Goal: Information Seeking & Learning: Learn about a topic

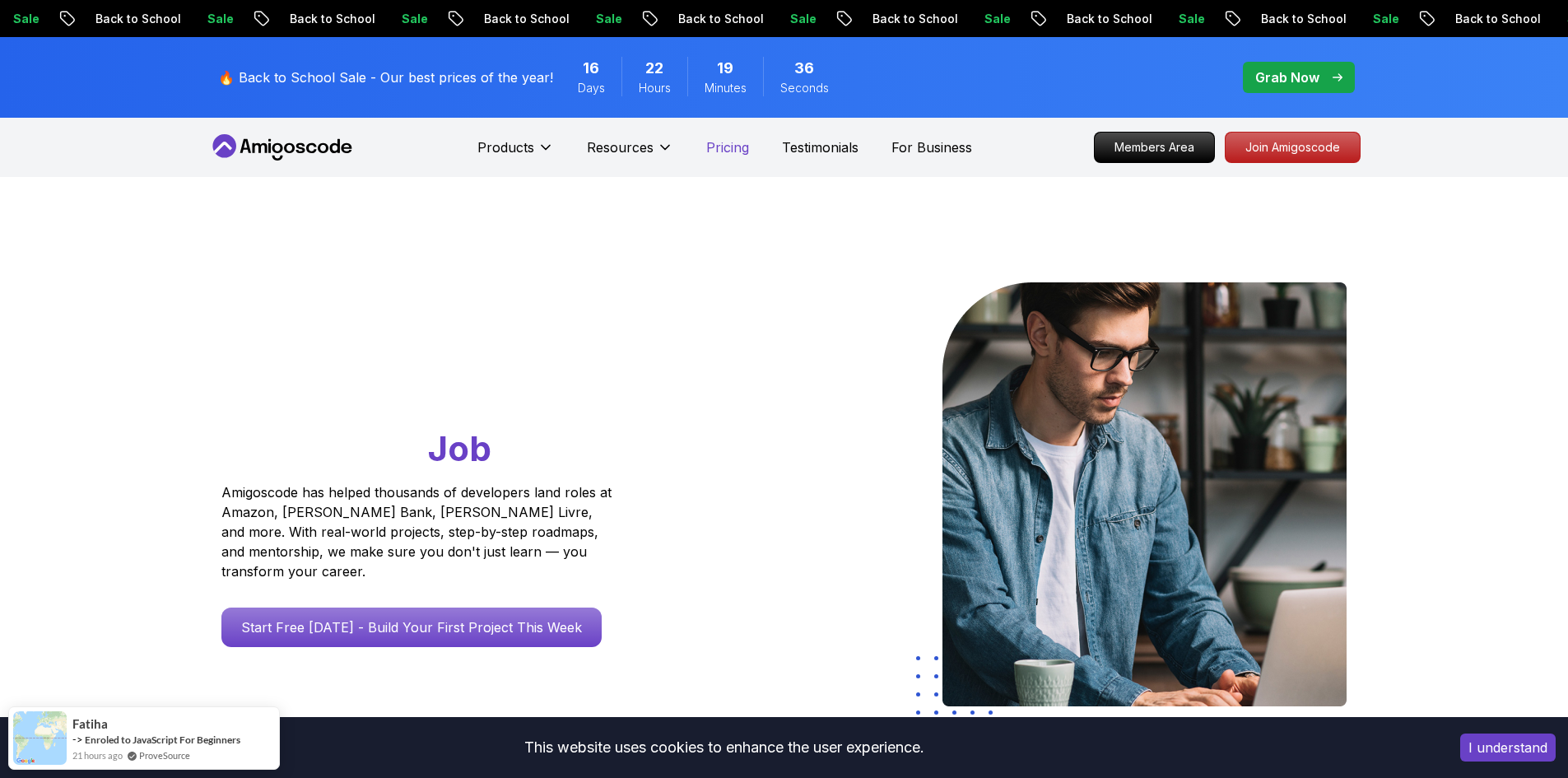
click at [742, 140] on p "Pricing" at bounding box center [727, 147] width 43 height 20
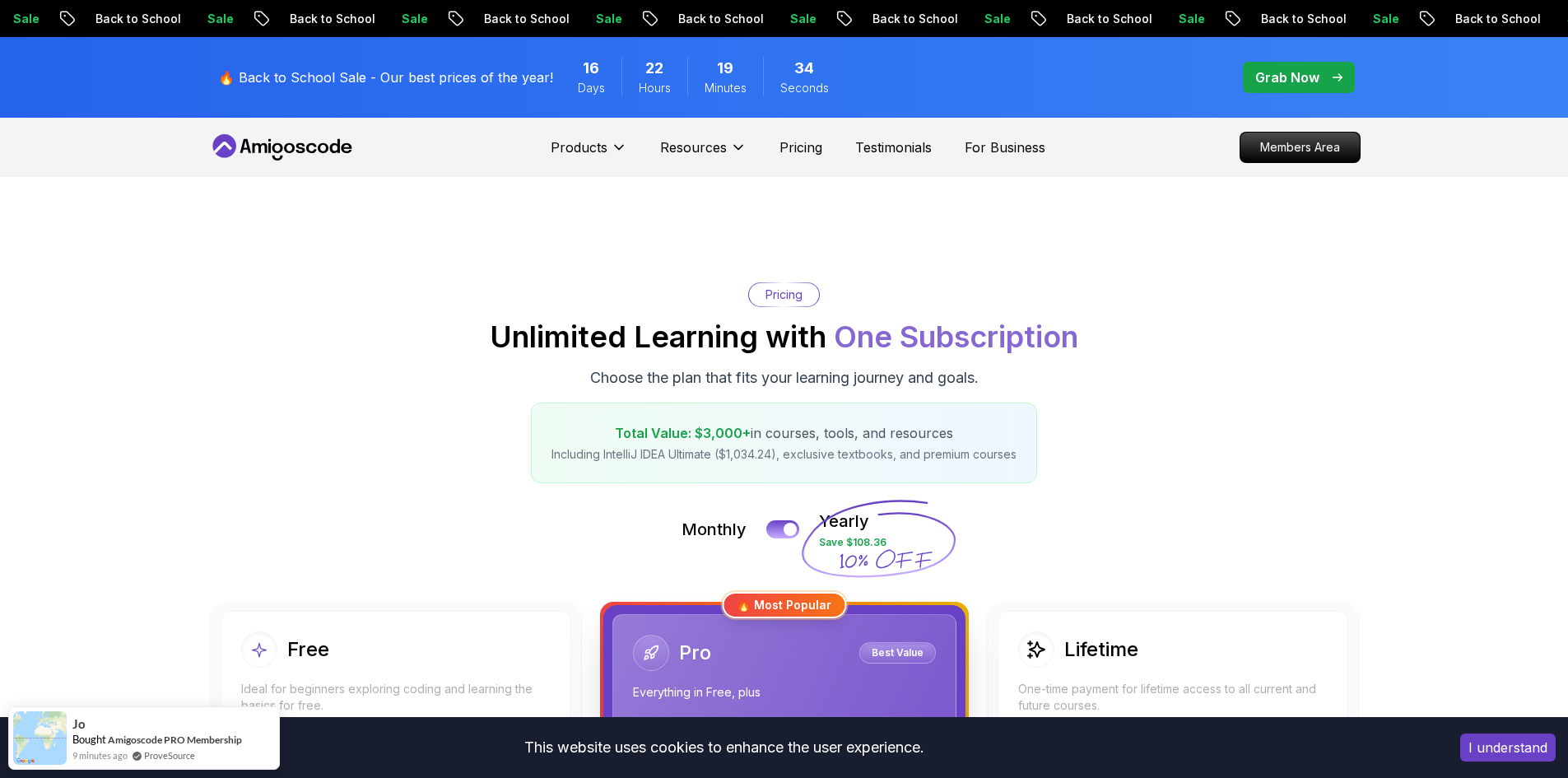
scroll to position [247, 0]
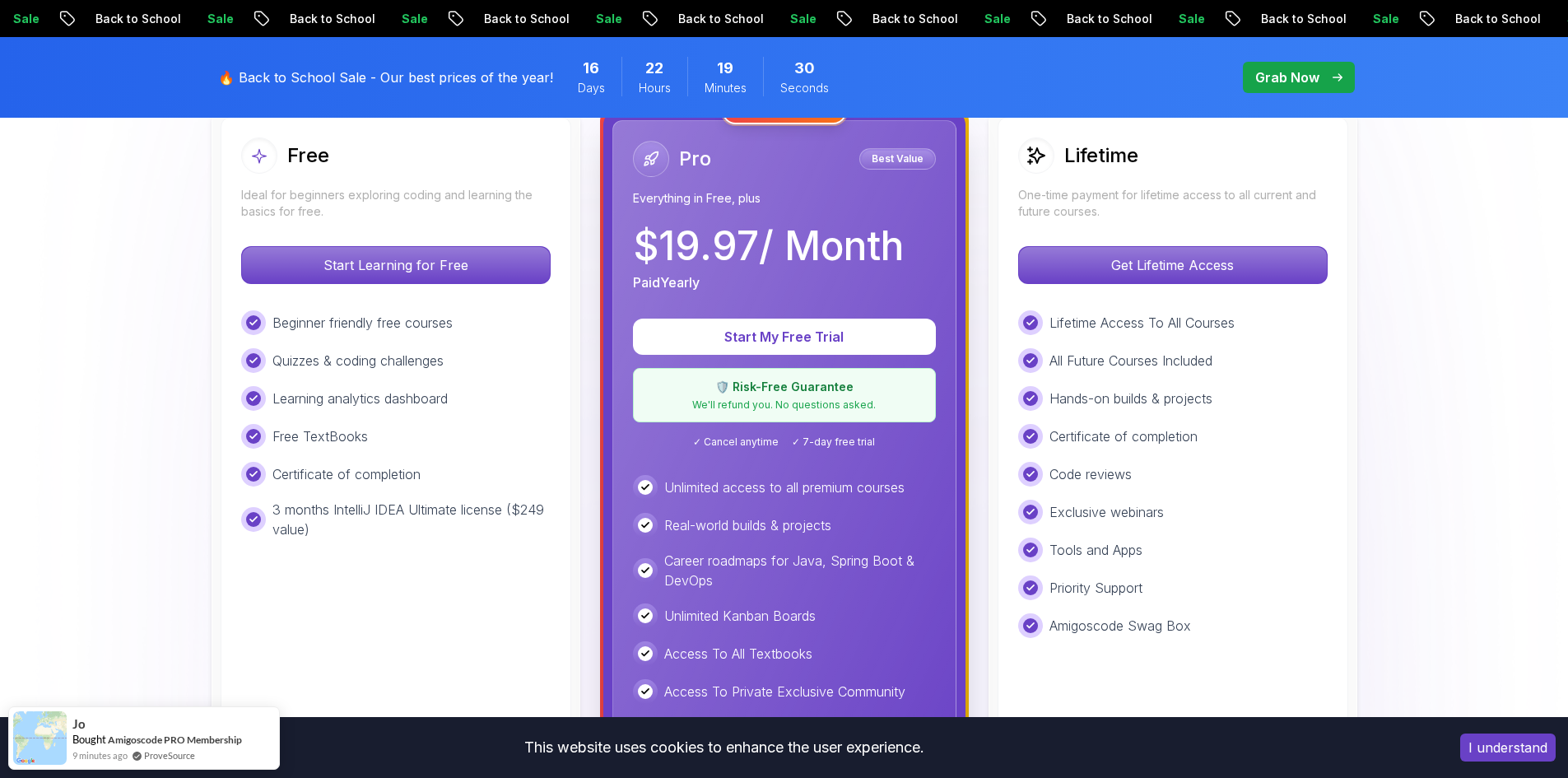
scroll to position [741, 0]
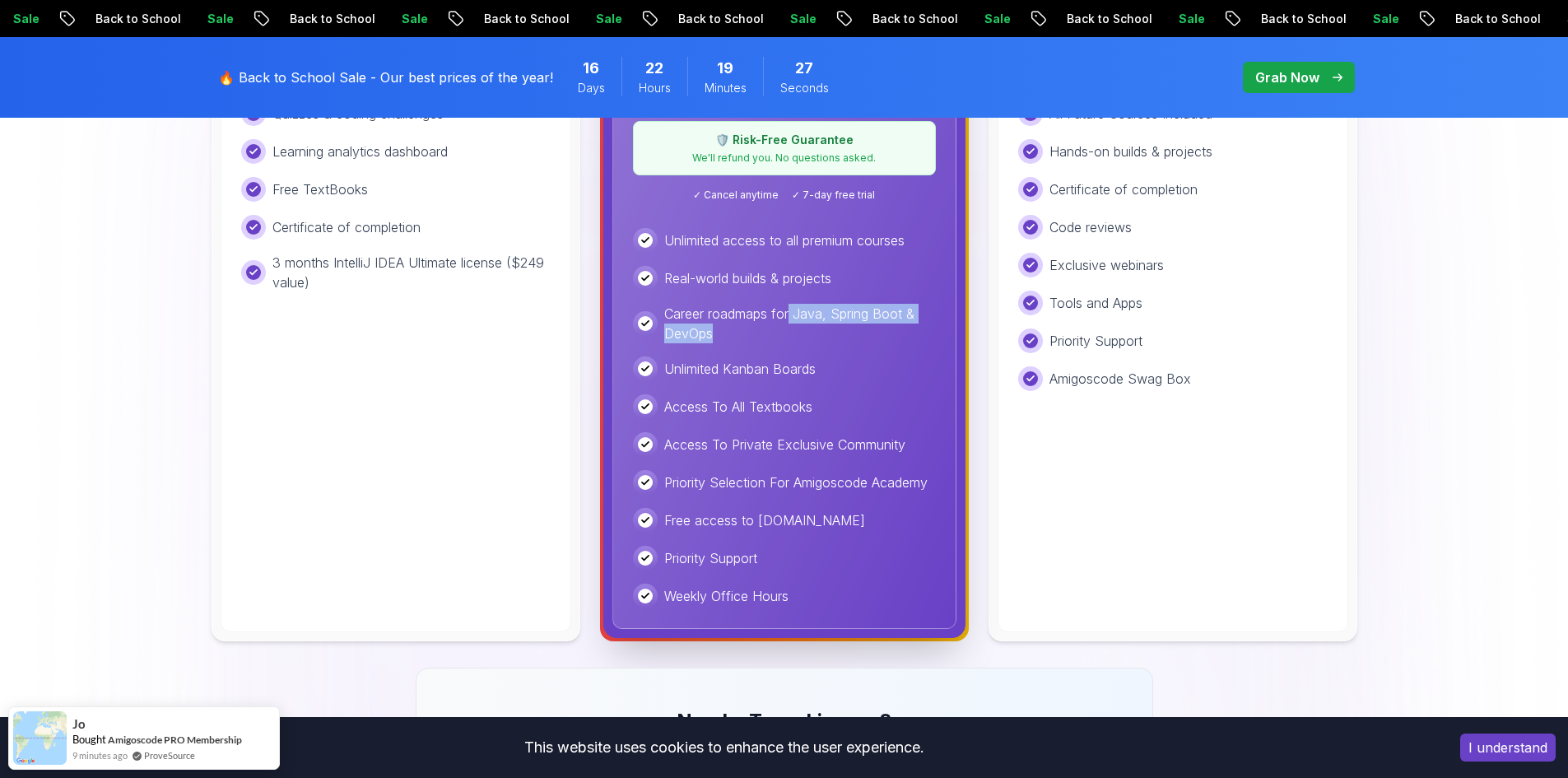
drag, startPoint x: 794, startPoint y: 308, endPoint x: 860, endPoint y: 334, distance: 70.9
click at [826, 370] on div "Unlimited Kanban Boards" at bounding box center [784, 368] width 303 height 25
click at [797, 377] on p "Unlimited Kanban Boards" at bounding box center [739, 369] width 151 height 20
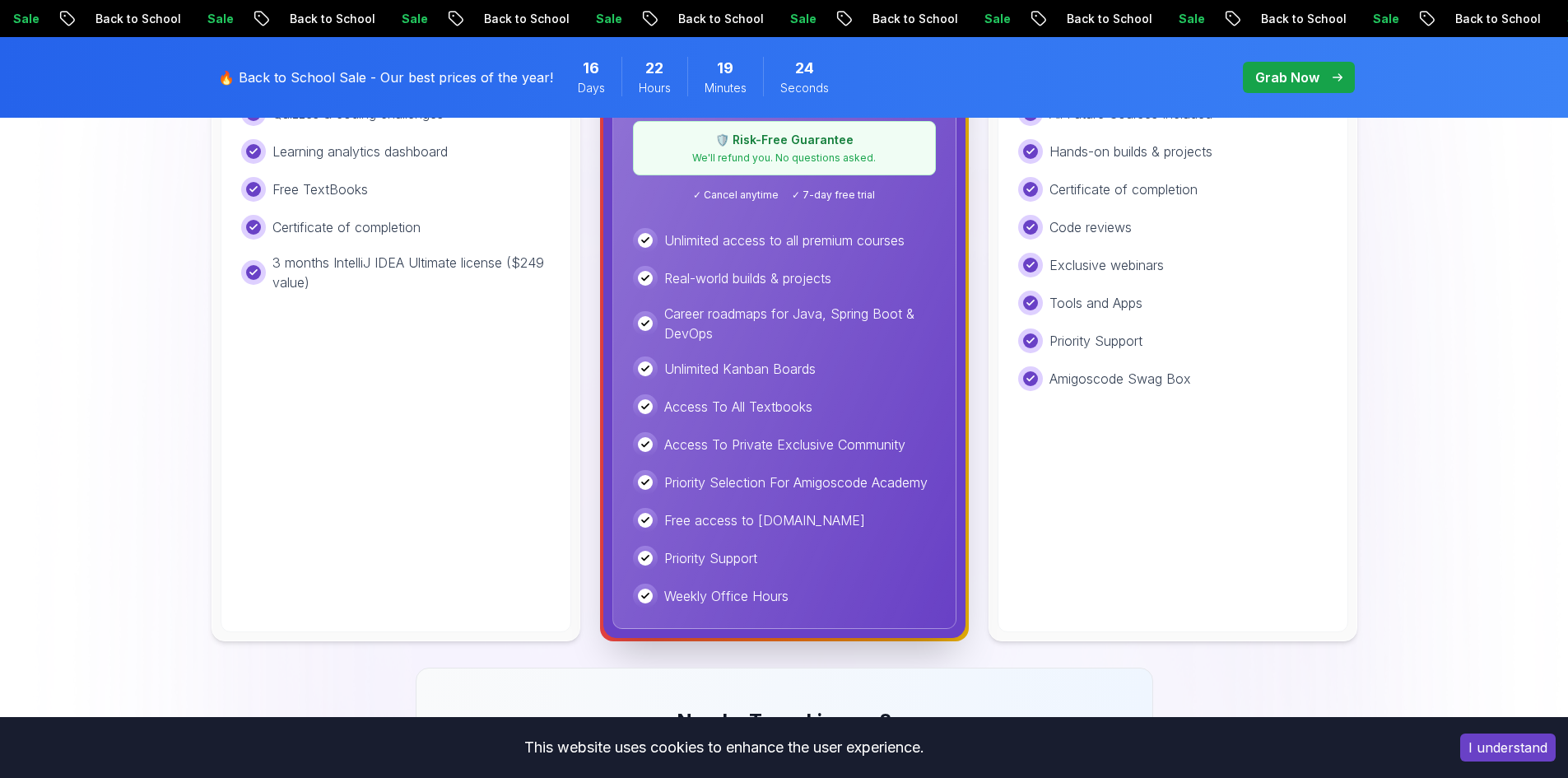
click at [789, 362] on p "Unlimited Kanban Boards" at bounding box center [739, 369] width 151 height 20
click at [755, 339] on p "Career roadmaps for Java, Spring Boot & DevOps" at bounding box center [800, 324] width 272 height 40
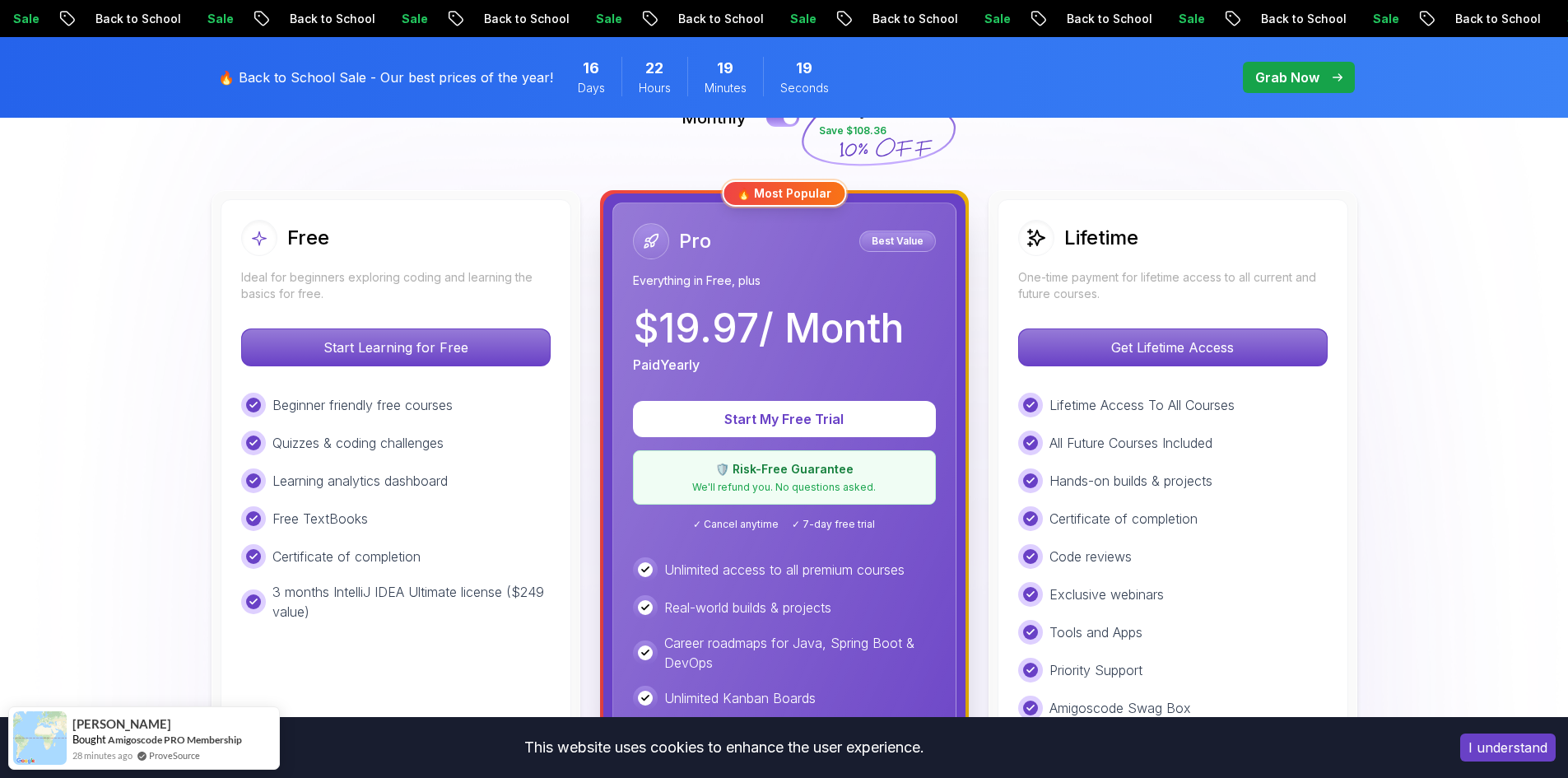
scroll to position [658, 0]
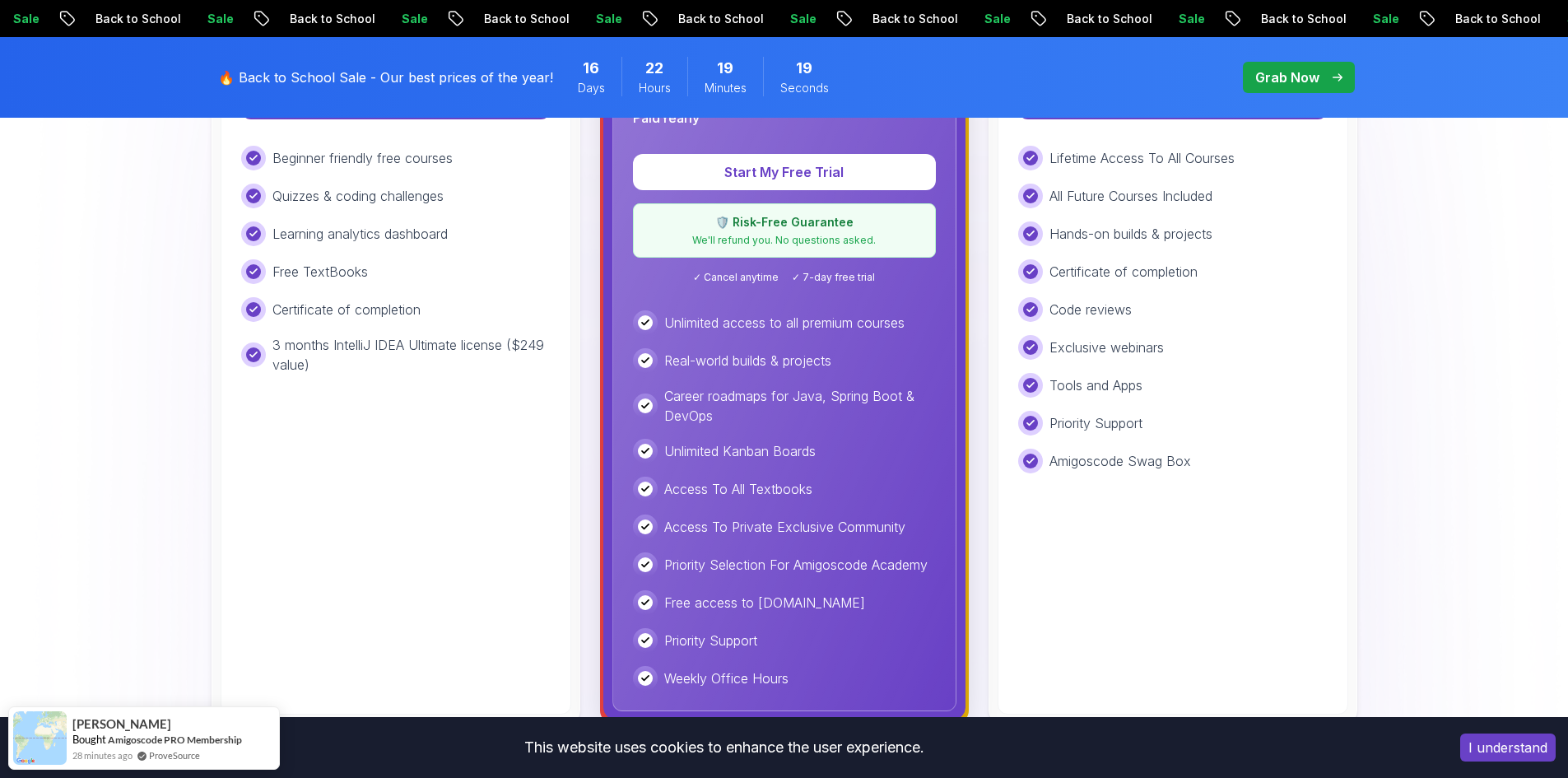
click at [817, 526] on p "Access To Private Exclusive Community" at bounding box center [784, 527] width 241 height 20
drag, startPoint x: 793, startPoint y: 530, endPoint x: 793, endPoint y: 538, distance: 8.3
click at [793, 532] on p "Access To Private Exclusive Community" at bounding box center [784, 527] width 241 height 20
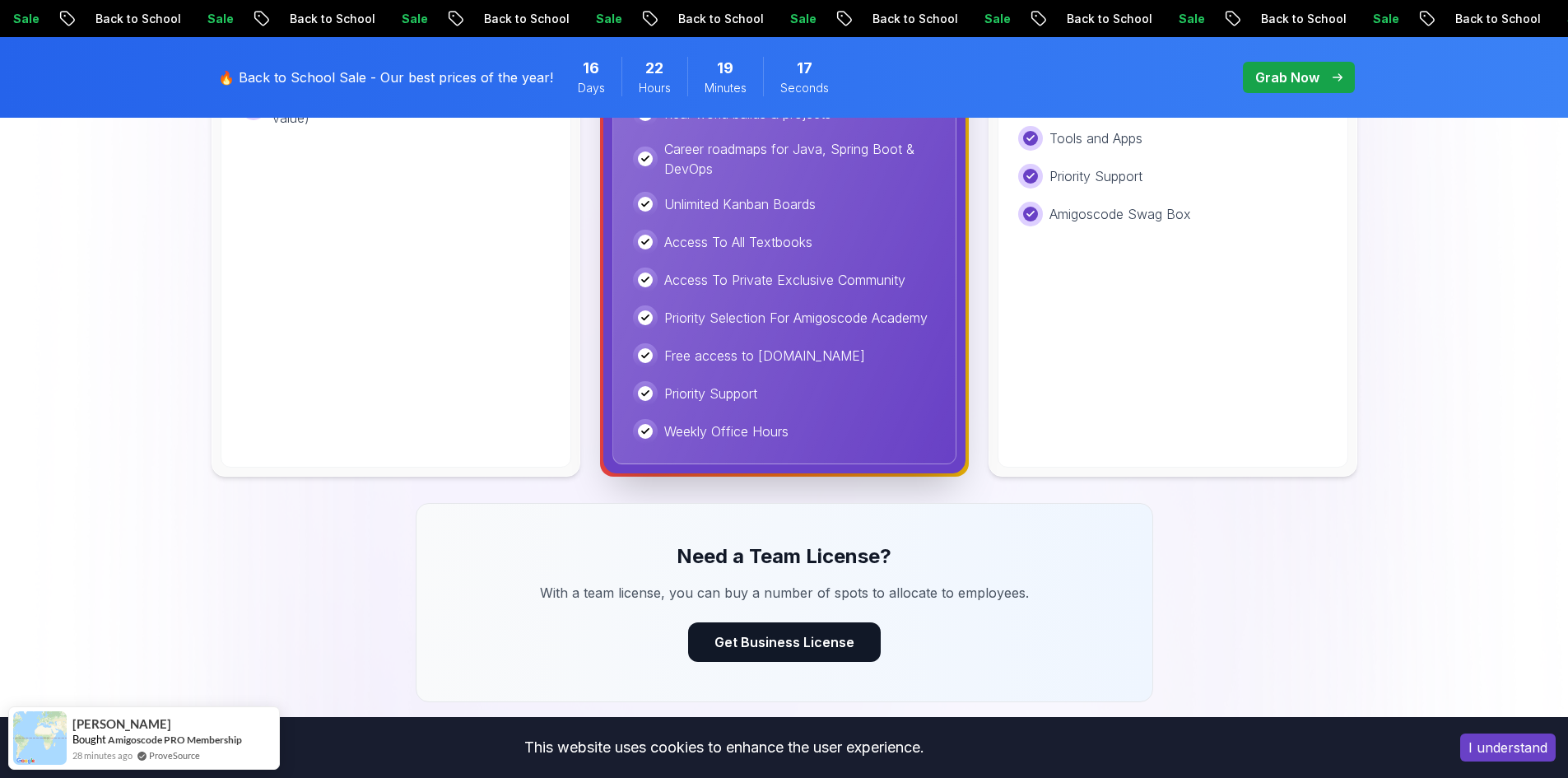
click at [1165, 429] on div "Lifetime One-time payment for lifetime access to all current and future courses…" at bounding box center [1172, 86] width 351 height 762
click at [1053, 494] on img at bounding box center [784, 305] width 1568 height 2066
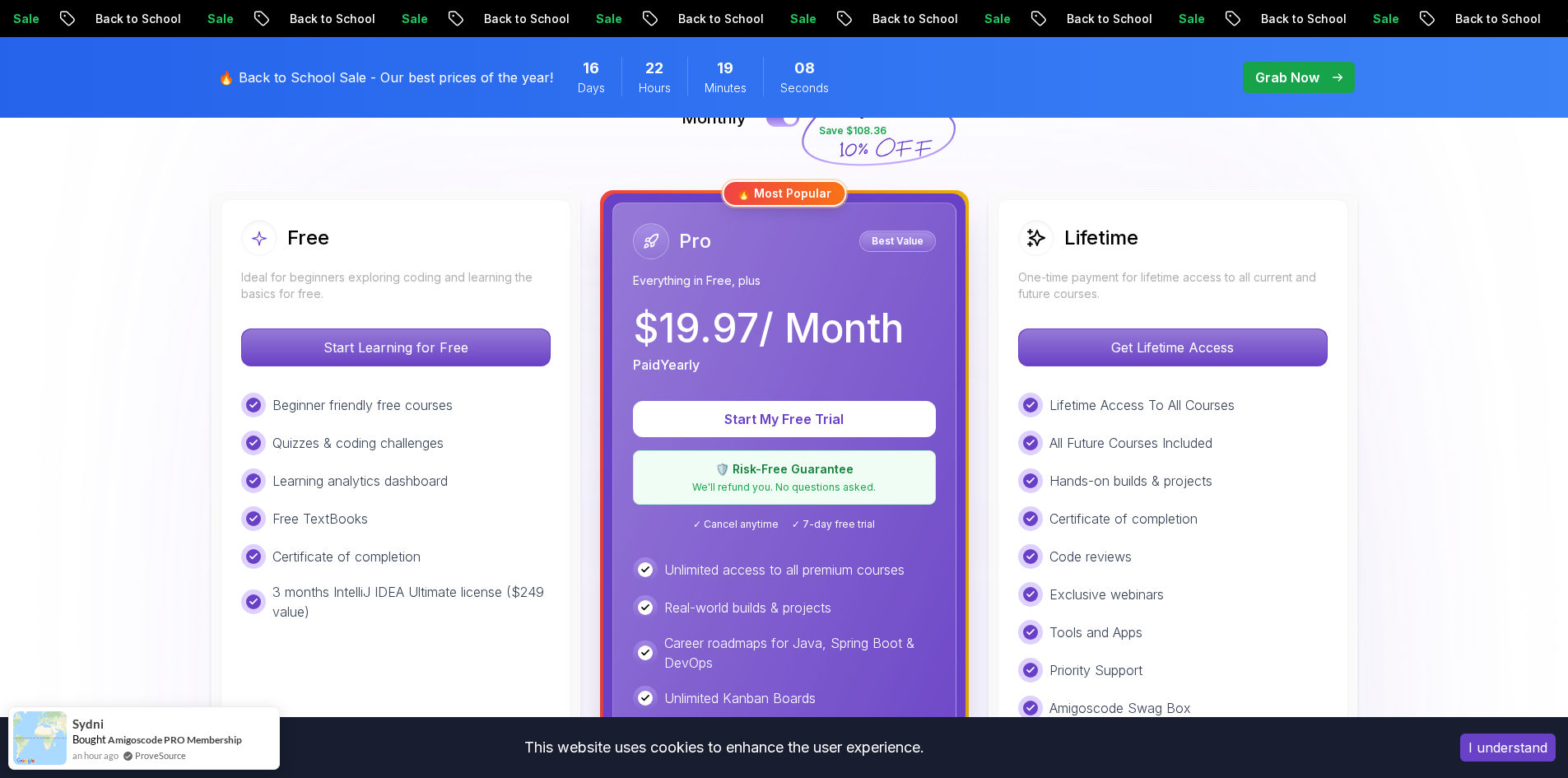
scroll to position [0, 0]
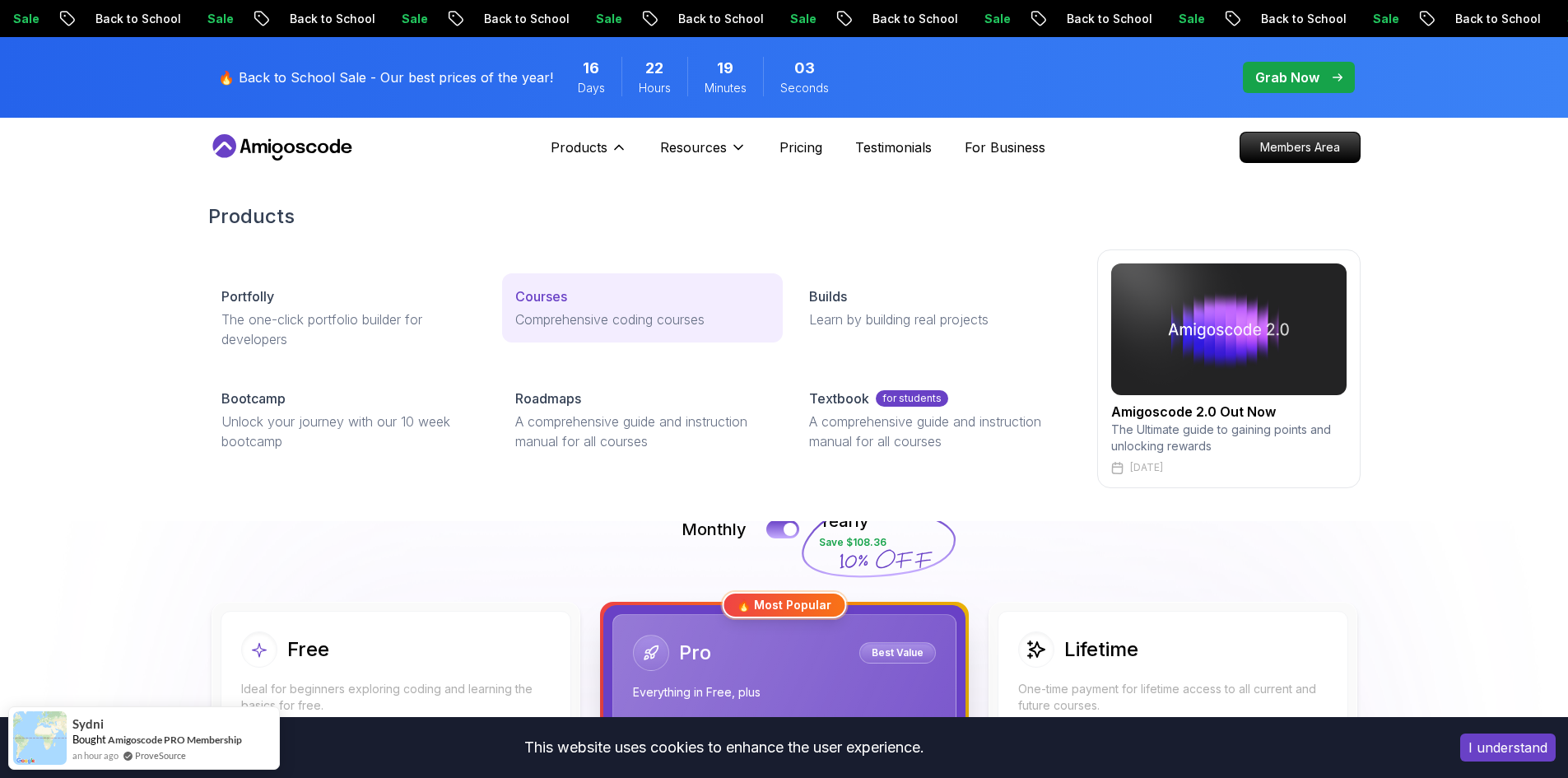
click at [557, 295] on p "Courses" at bounding box center [541, 296] width 52 height 20
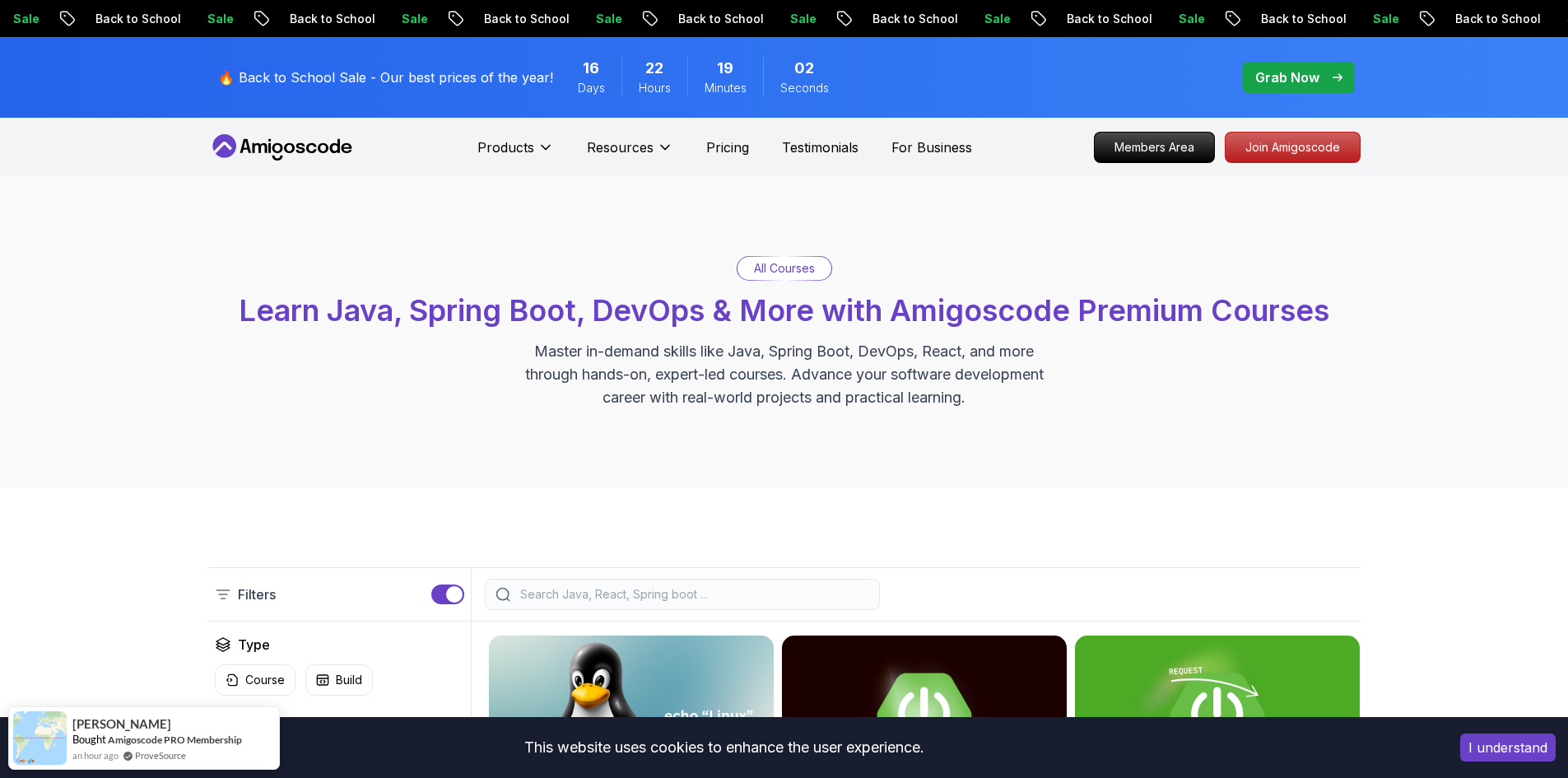
drag, startPoint x: 987, startPoint y: 583, endPoint x: 914, endPoint y: 585, distance: 72.5
click at [986, 583] on div at bounding box center [916, 594] width 889 height 31
click at [734, 594] on input "search" at bounding box center [693, 594] width 352 height 16
drag, startPoint x: 1443, startPoint y: 325, endPoint x: 1425, endPoint y: 328, distance: 17.5
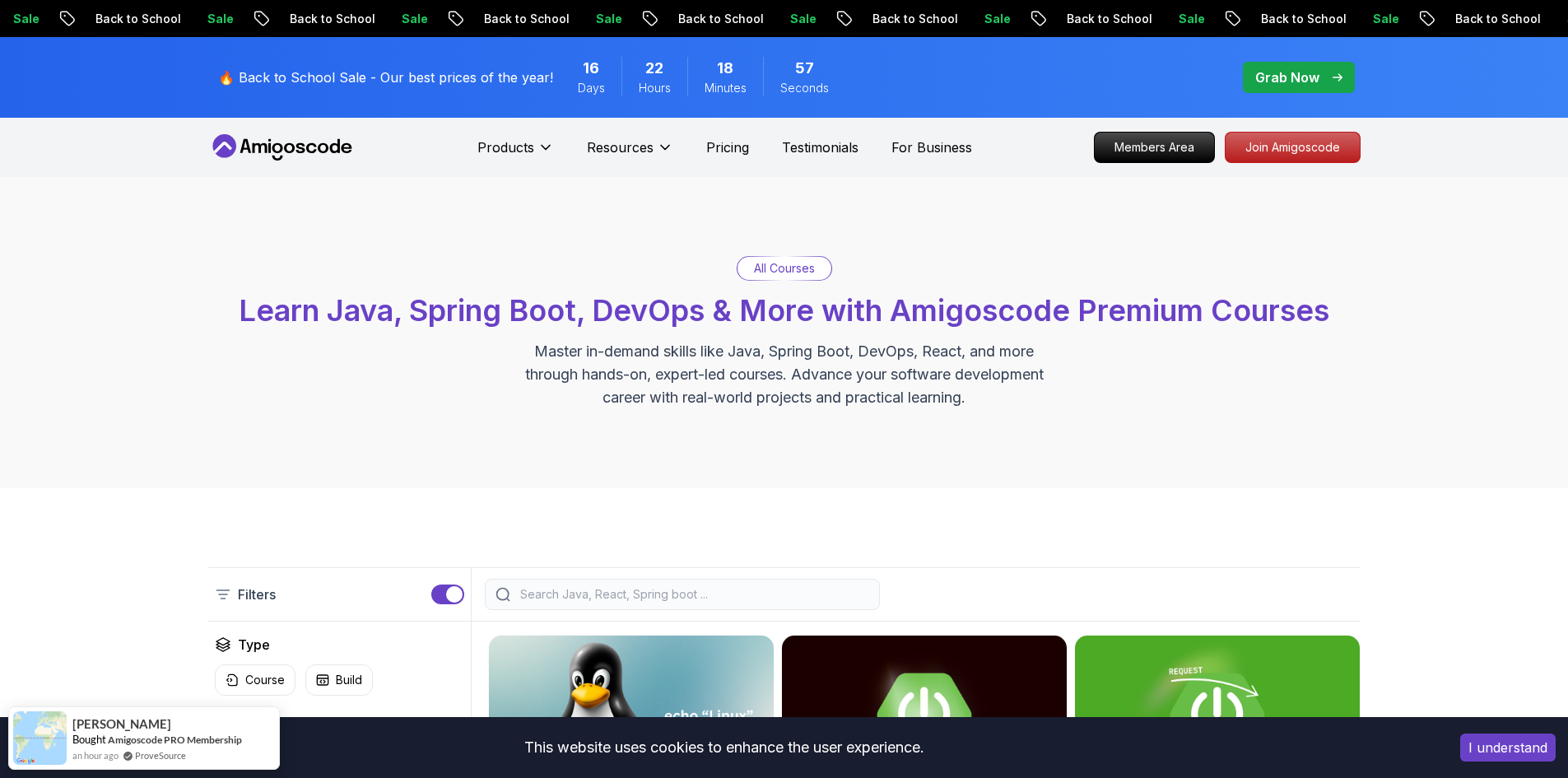
click at [1433, 441] on div "All Courses Learn Java, Spring Boot, DevOps & More with Amigoscode Premium Cour…" at bounding box center [784, 332] width 1568 height 311
click at [1485, 755] on button "I understand" at bounding box center [1507, 747] width 95 height 28
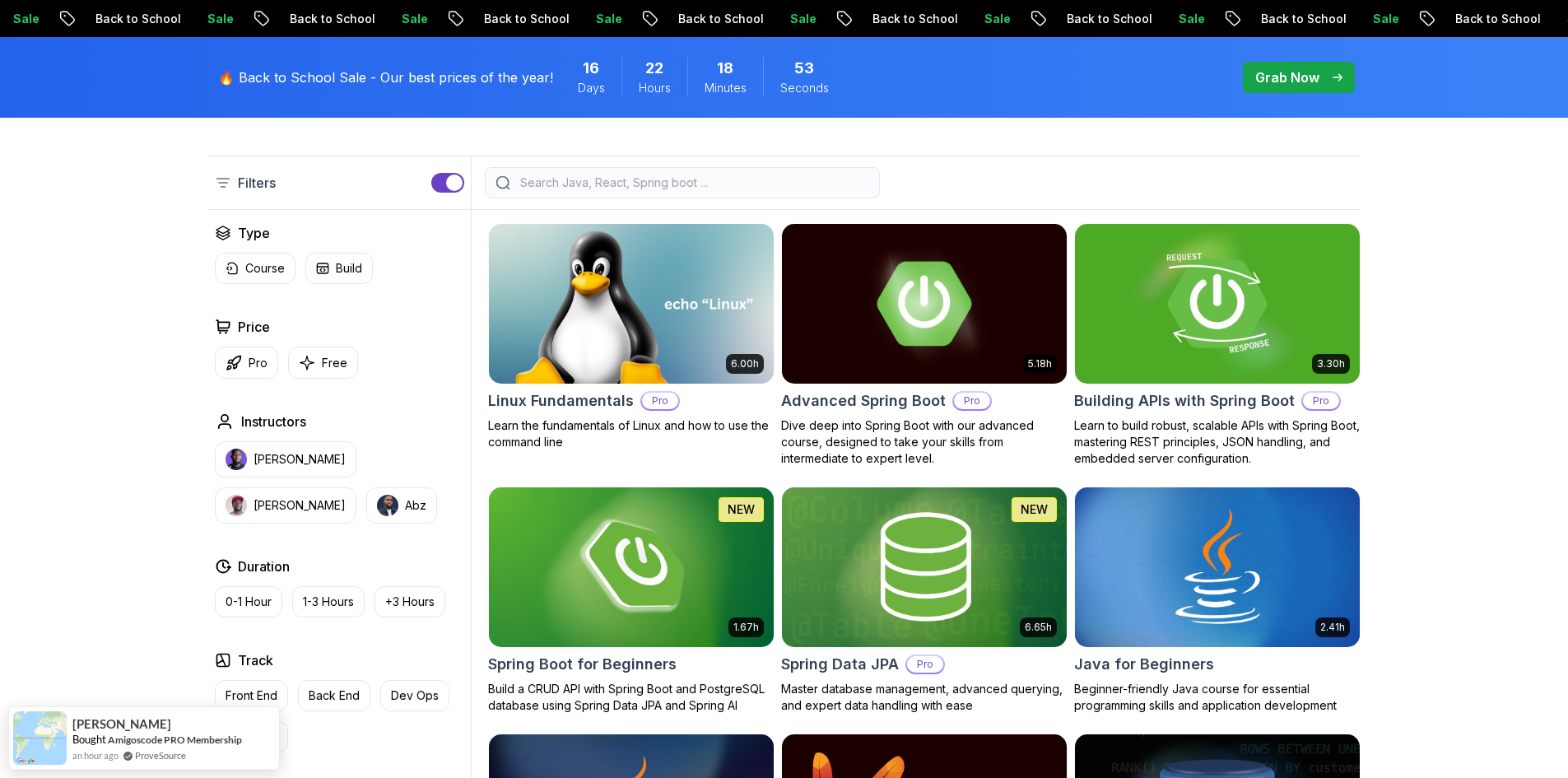
click at [1160, 443] on p "Learn to build robust, scalable APIs with Spring Boot, mastering REST principle…" at bounding box center [1217, 441] width 286 height 49
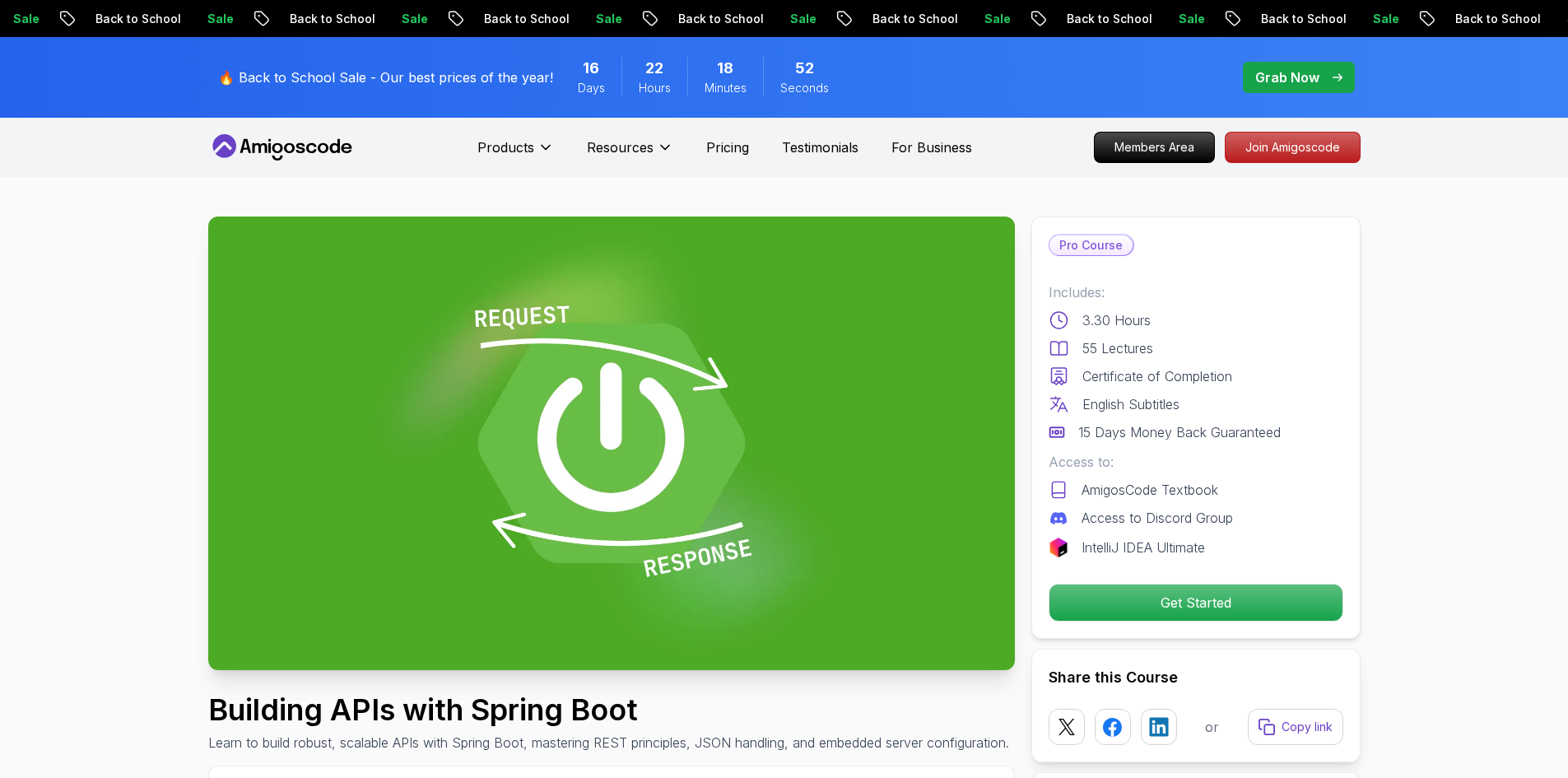
click at [1344, 299] on div "Pro Course Includes: 3.30 Hours 55 Lectures Certificate of Completion English S…" at bounding box center [1195, 427] width 329 height 422
drag, startPoint x: 1120, startPoint y: 415, endPoint x: 590, endPoint y: 121, distance: 606.0
click at [1123, 392] on div "Includes: 3.30 Hours 55 Lectures Certificate of Completion English Subtitles 15…" at bounding box center [1196, 362] width 295 height 160
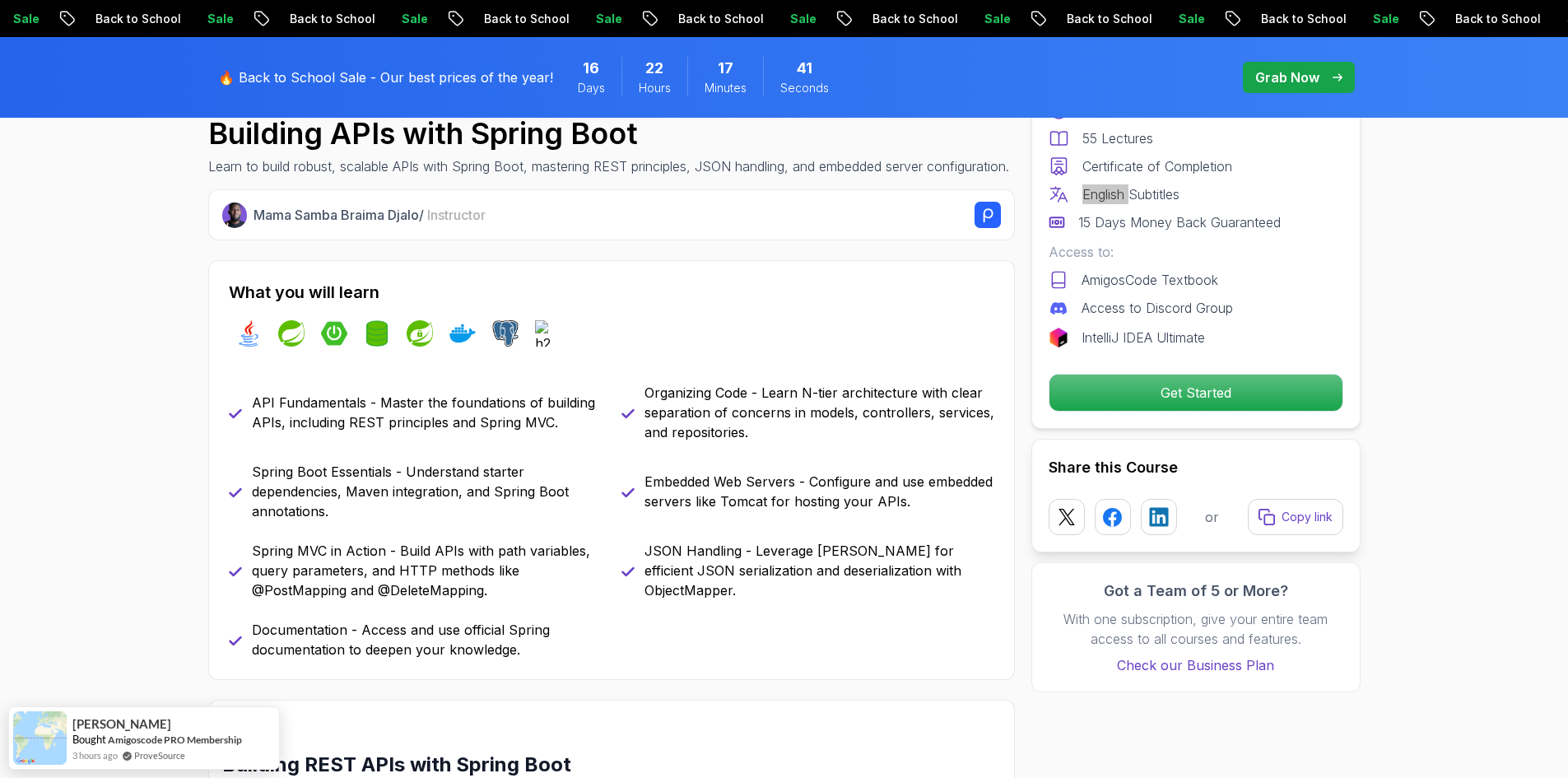
scroll to position [823, 0]
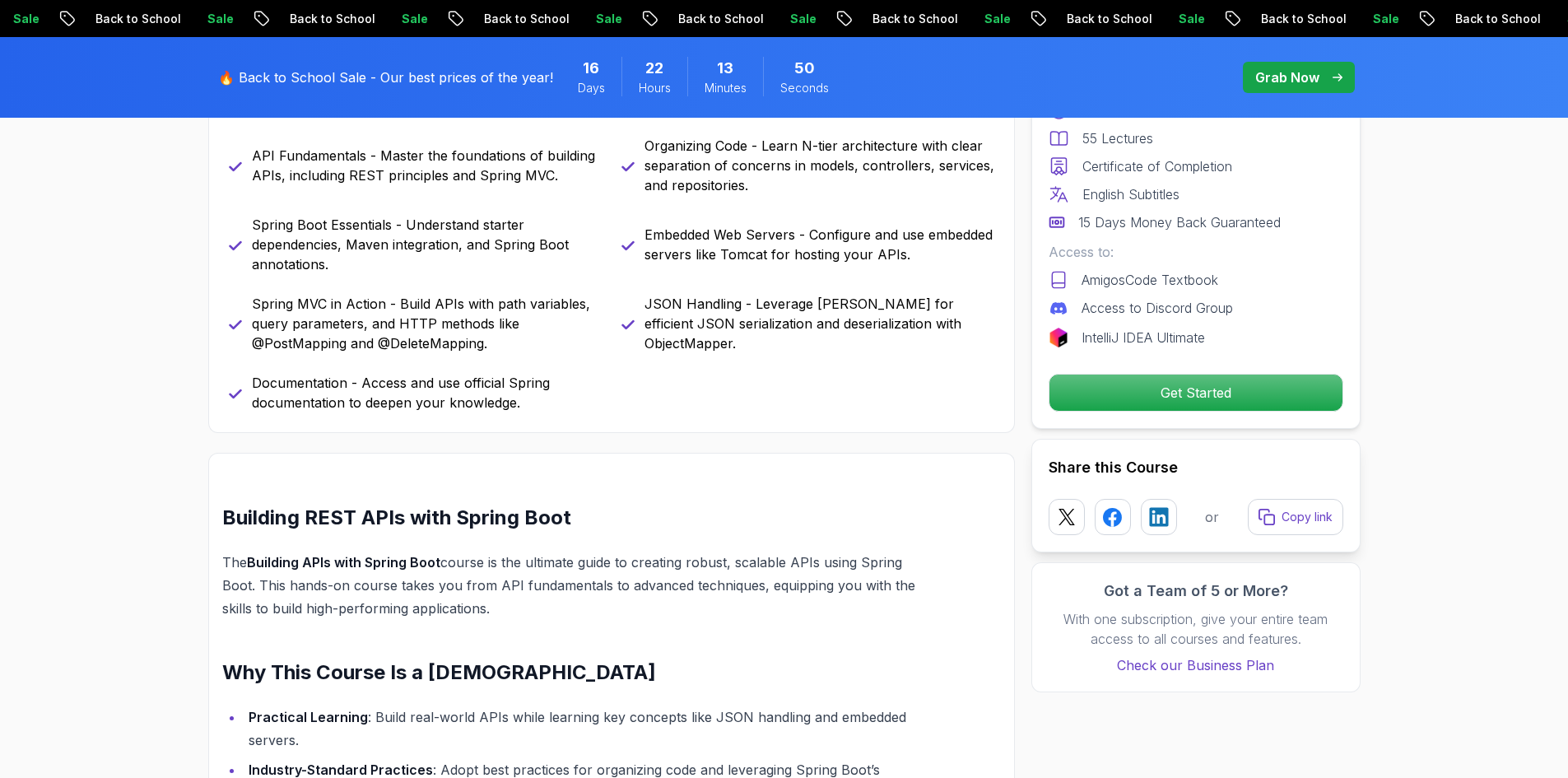
drag, startPoint x: 734, startPoint y: 308, endPoint x: 719, endPoint y: 305, distance: 15.2
click at [728, 306] on div "API Fundamentals - Master the foundations of building APIs, including REST prin…" at bounding box center [611, 274] width 765 height 277
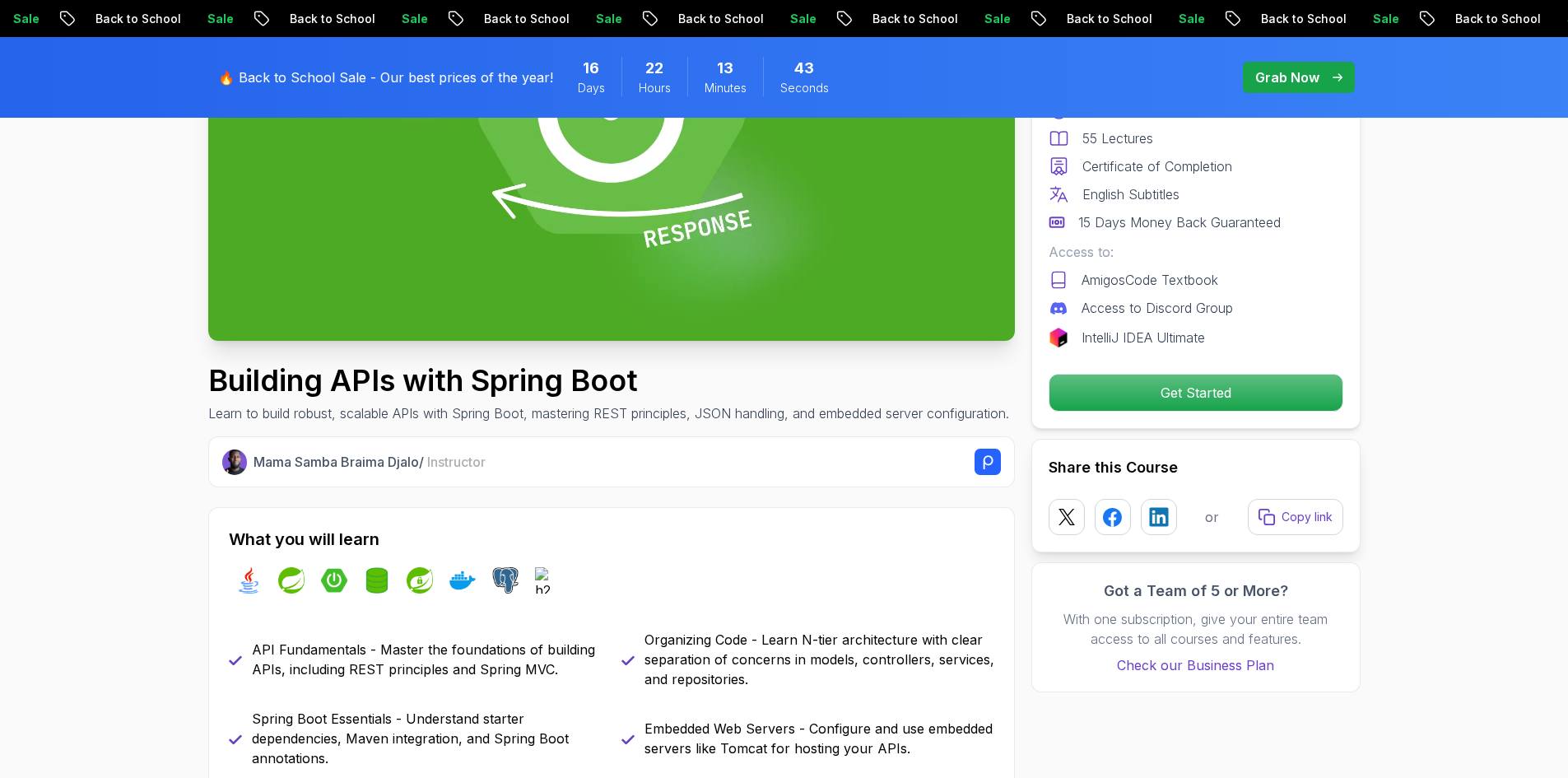
scroll to position [0, 0]
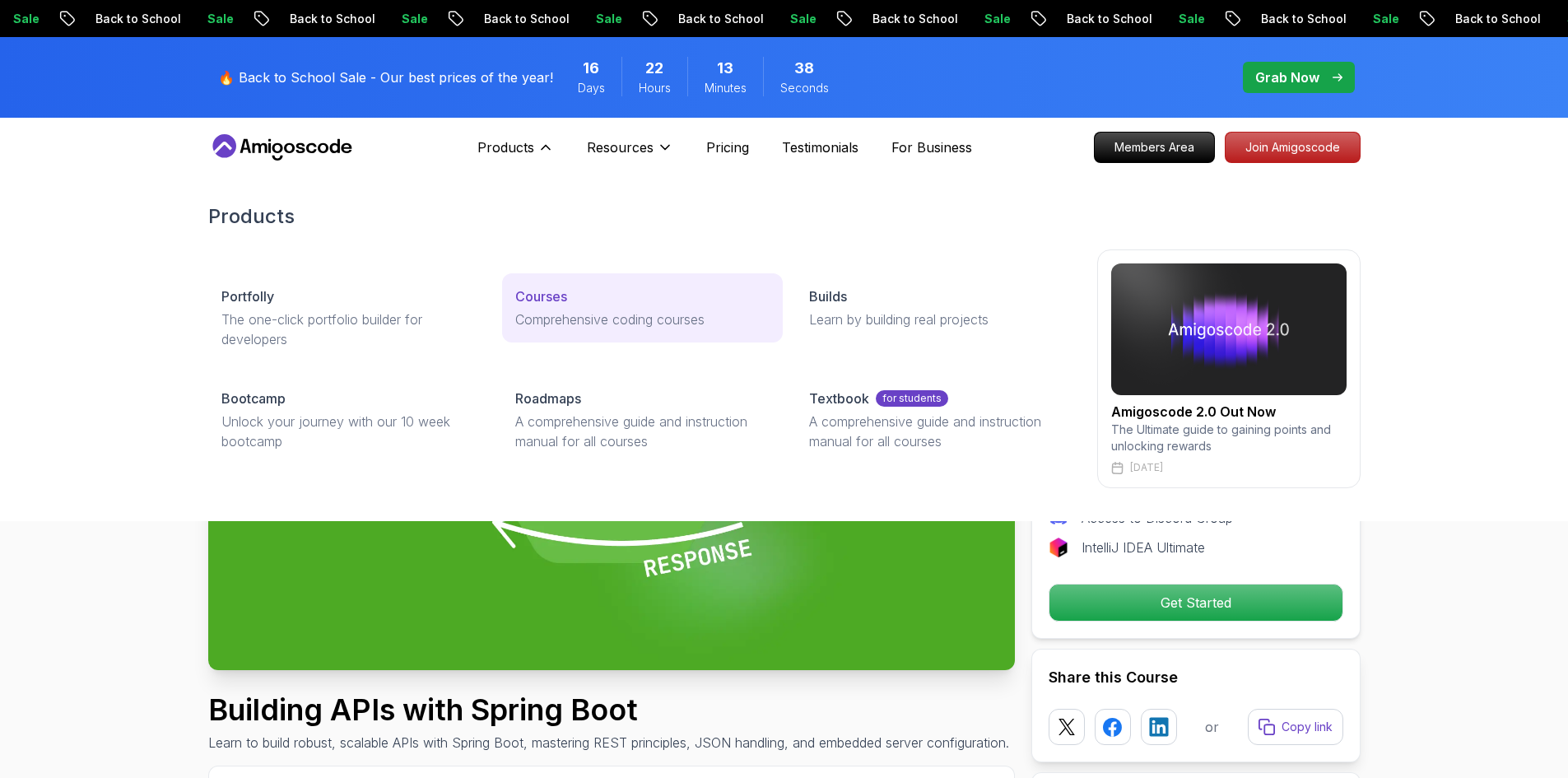
click at [599, 300] on div "Courses" at bounding box center [642, 296] width 254 height 20
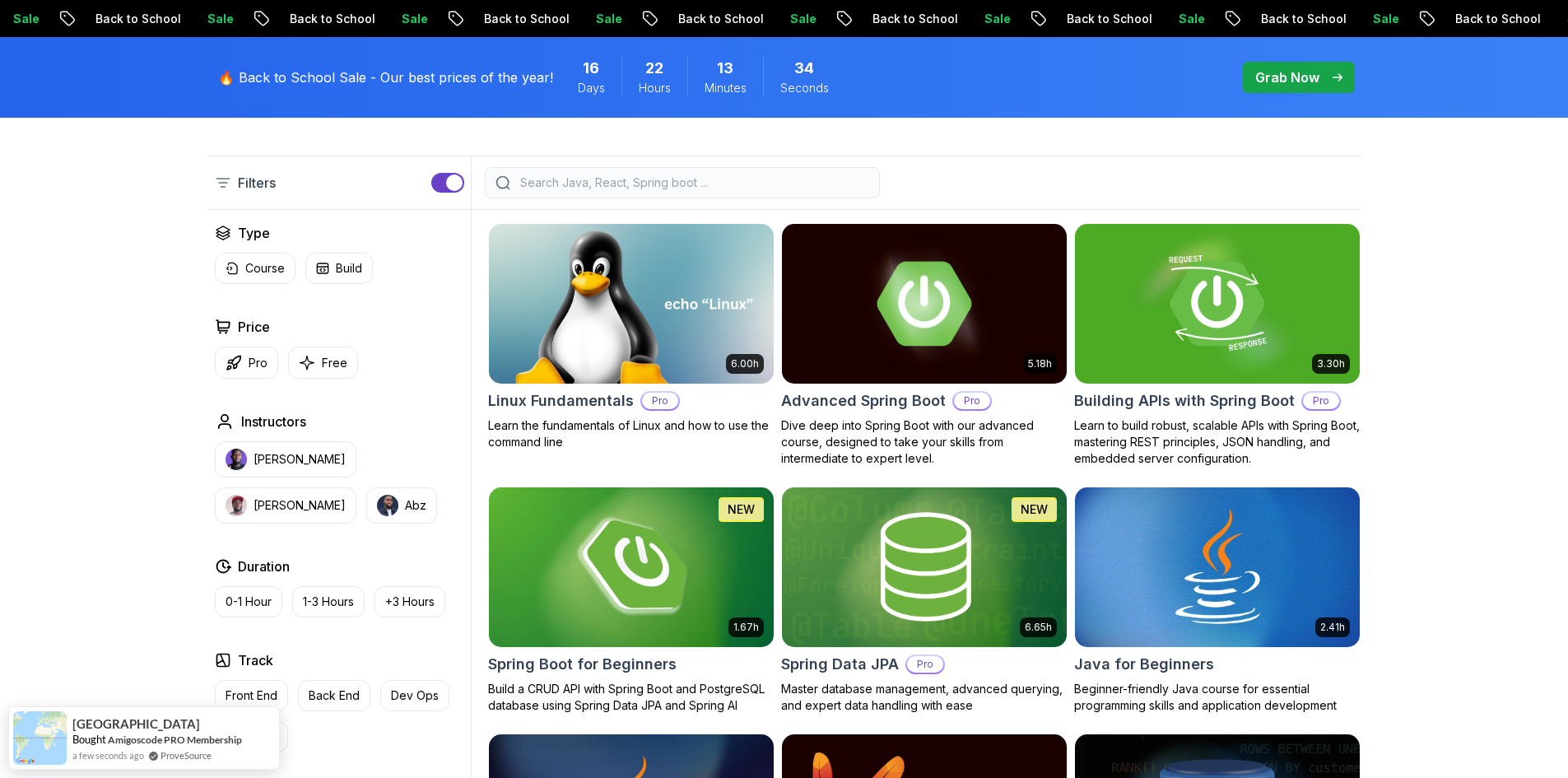
scroll to position [576, 0]
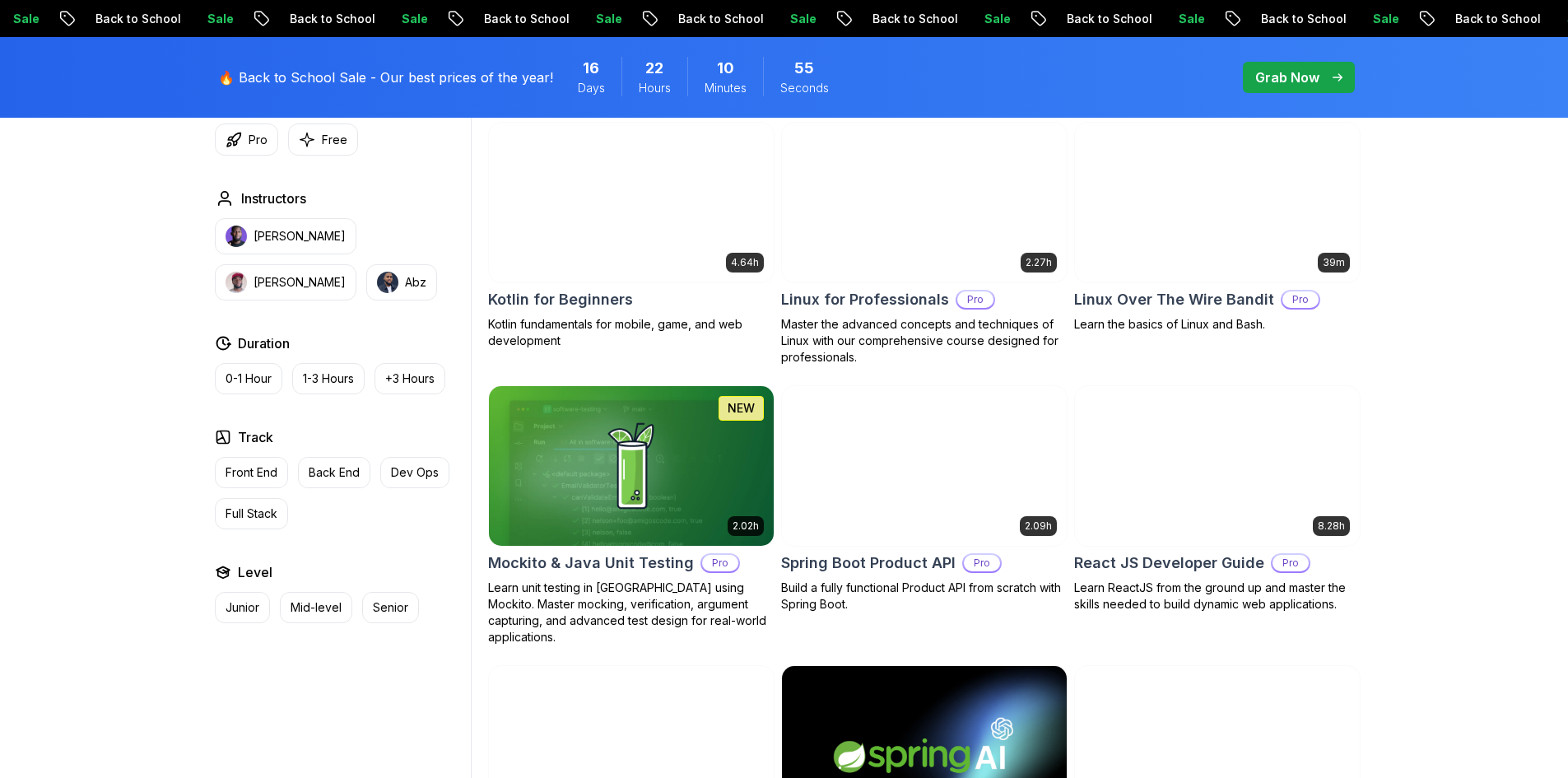
scroll to position [3457, 0]
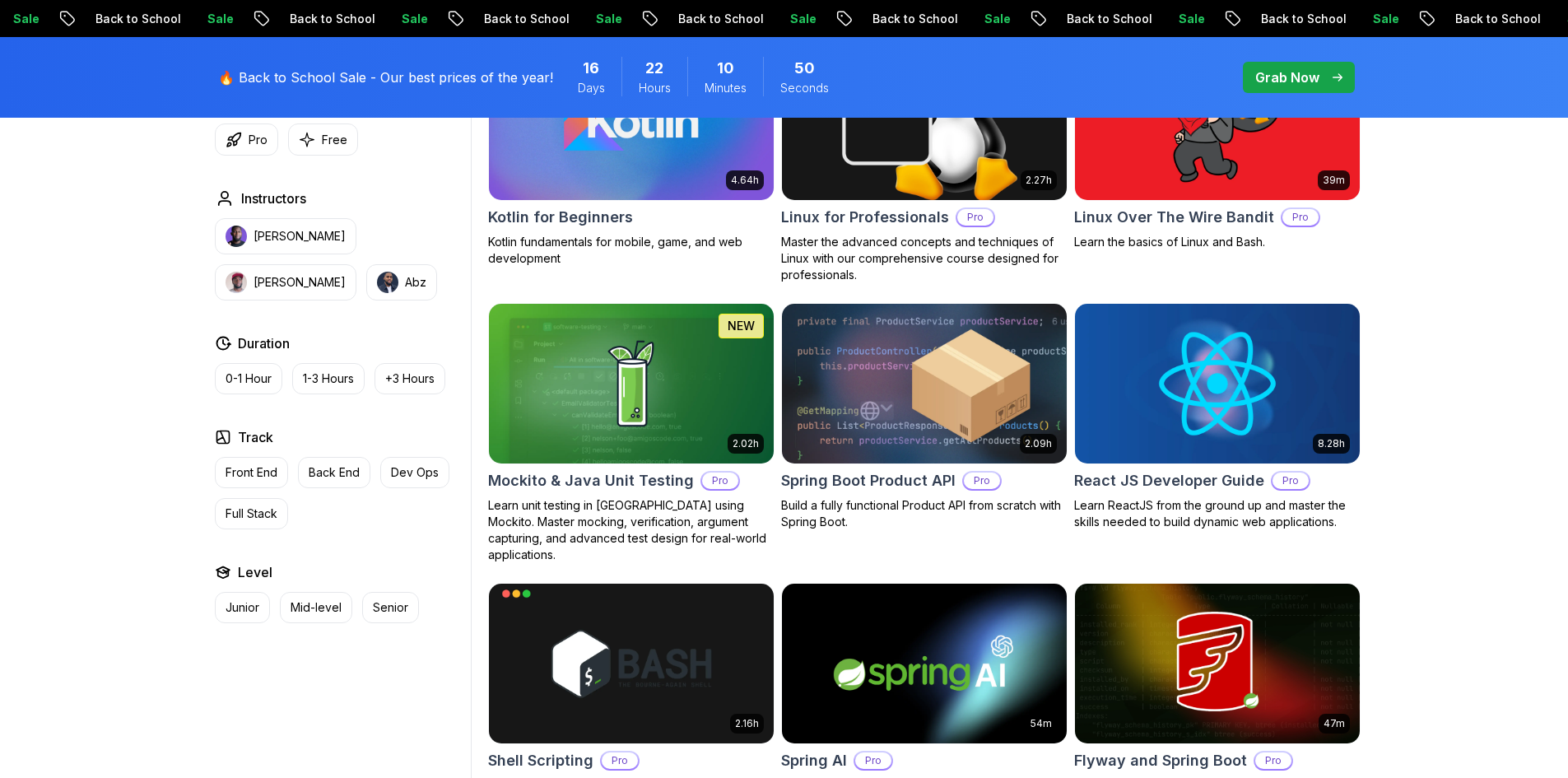
click at [863, 495] on div "2.09h Spring Boot Product API Pro Build a fully functional Product API from scr…" at bounding box center [924, 416] width 286 height 227
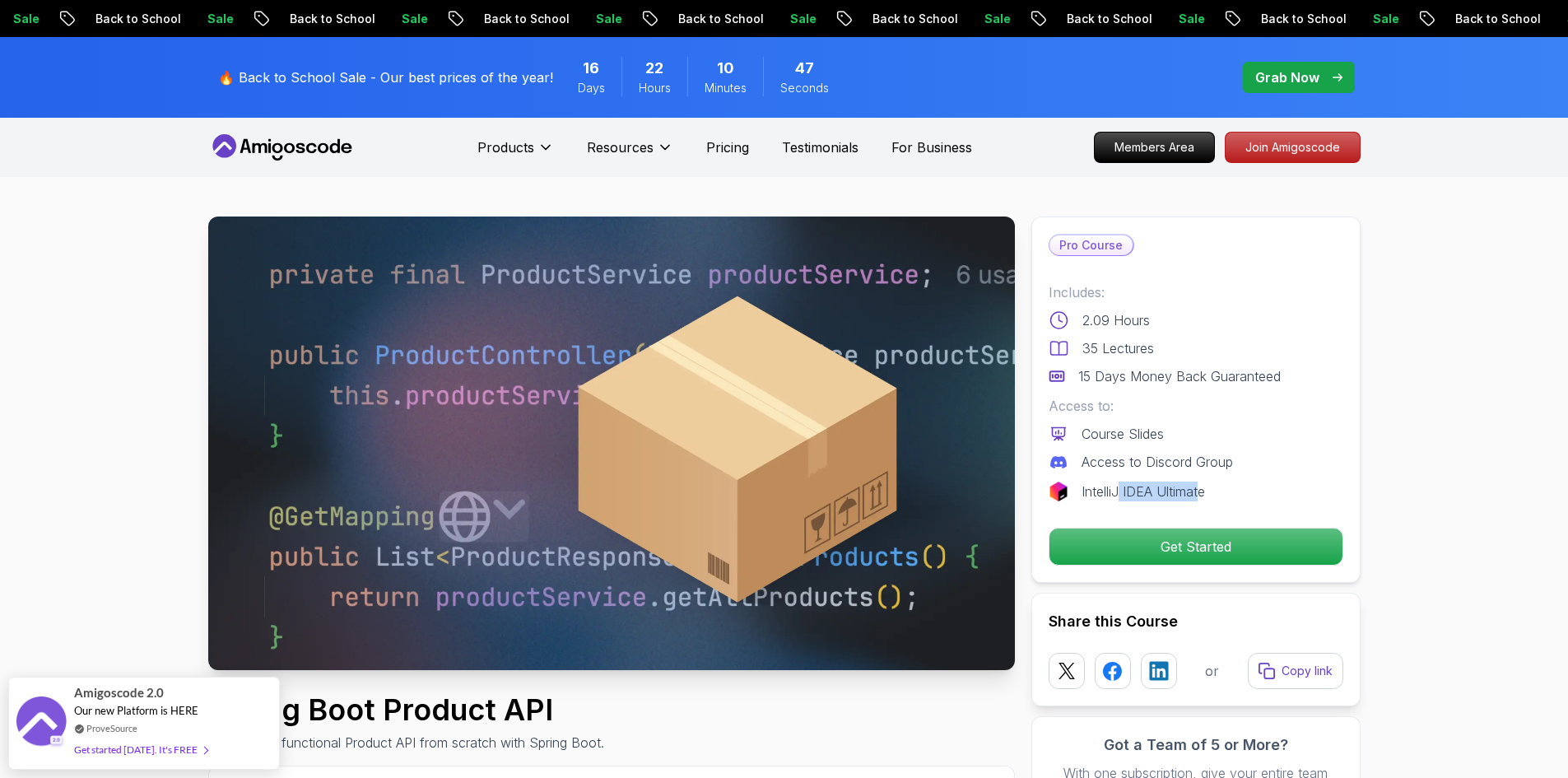
drag, startPoint x: 1206, startPoint y: 492, endPoint x: 1118, endPoint y: 485, distance: 88.4
click at [1118, 485] on p "IntelliJ IDEA Ultimate" at bounding box center [1142, 491] width 123 height 20
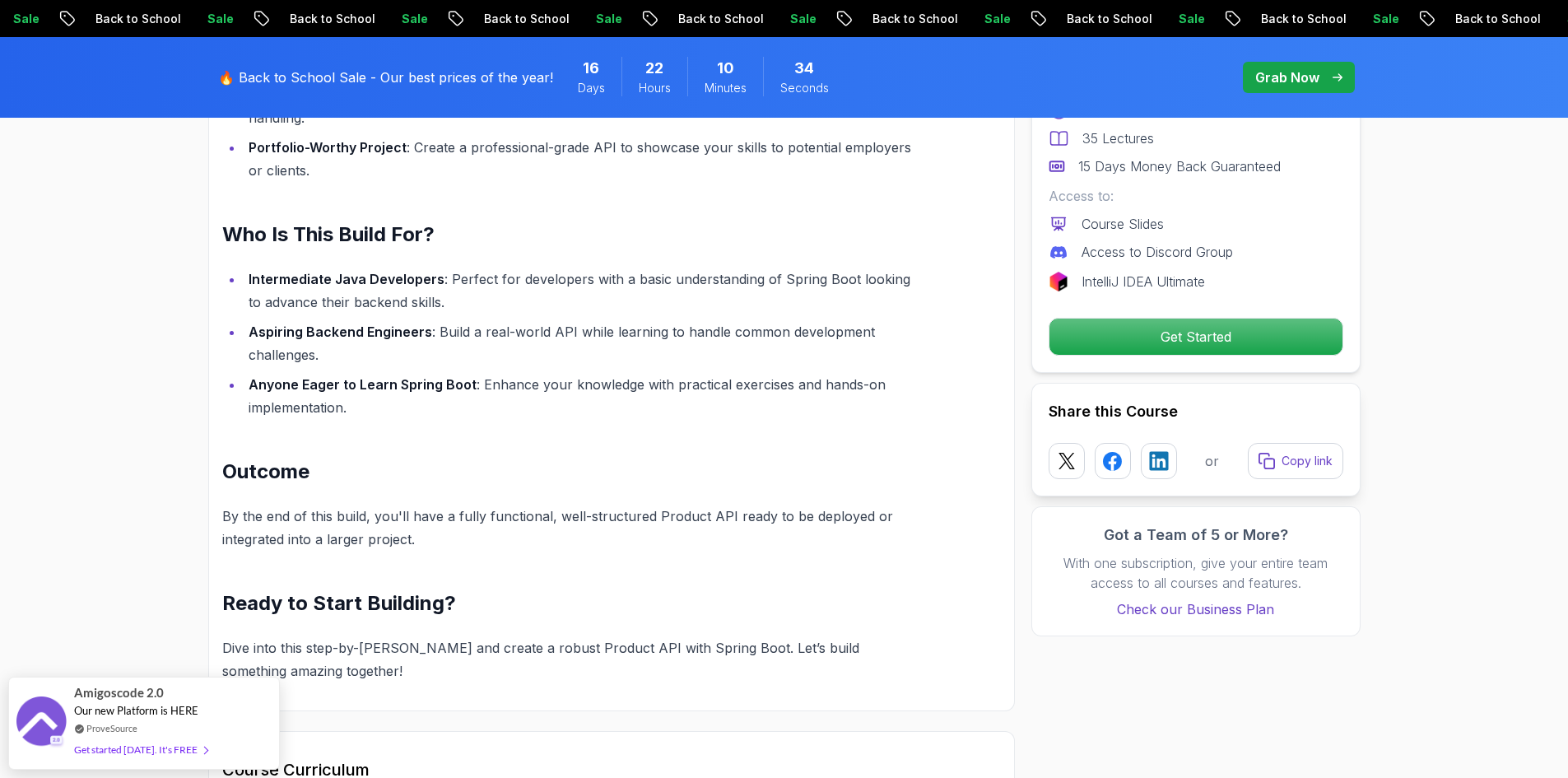
scroll to position [1646, 0]
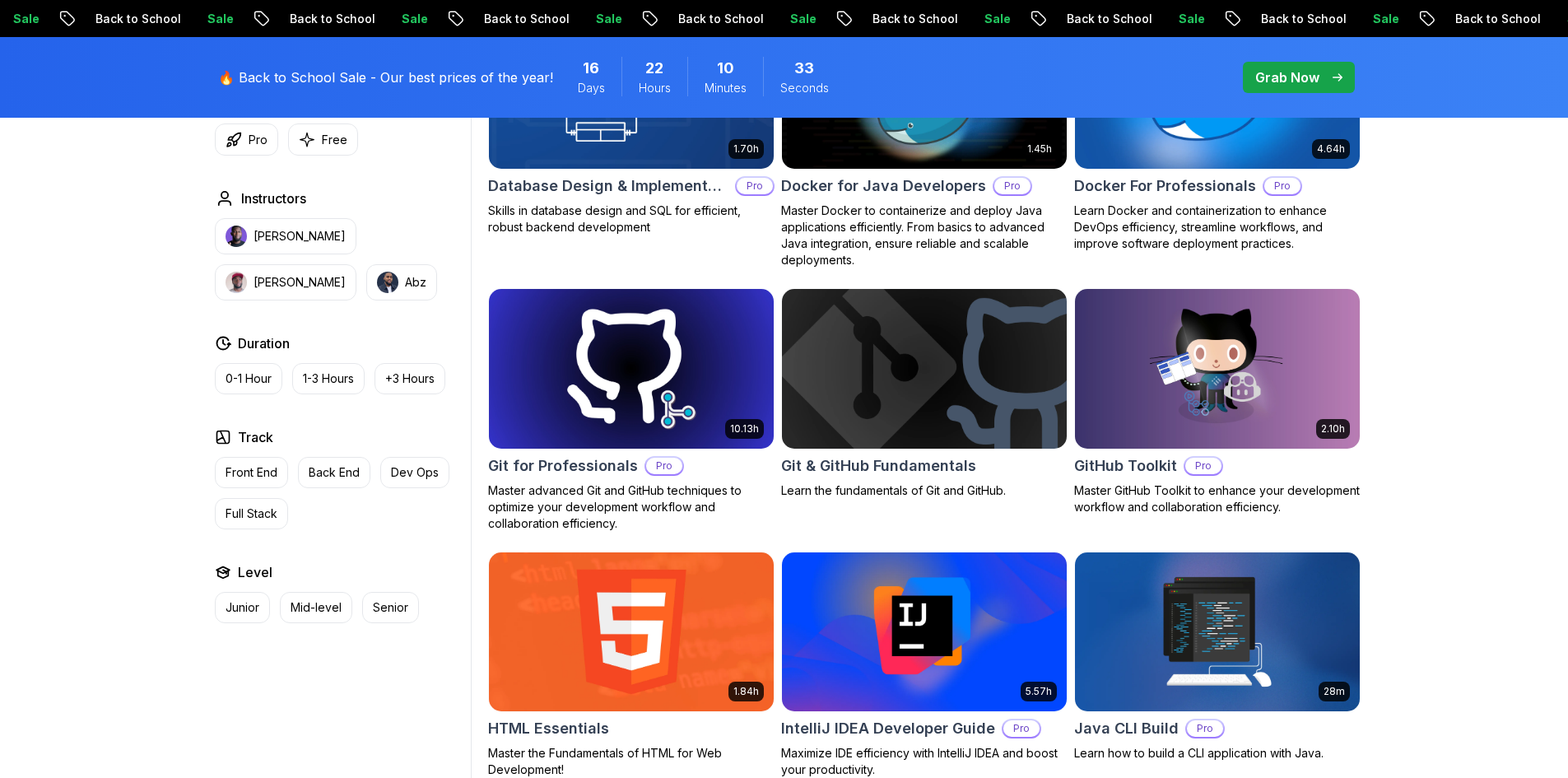
scroll to position [7529, 0]
